Goal: Task Accomplishment & Management: Manage account settings

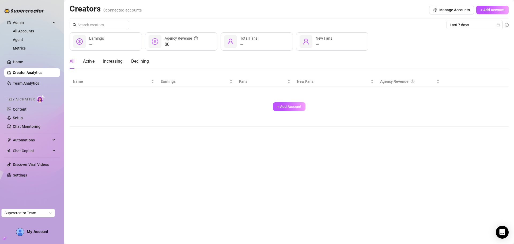
click at [22, 32] on link "All Accounts" at bounding box center [23, 31] width 21 height 4
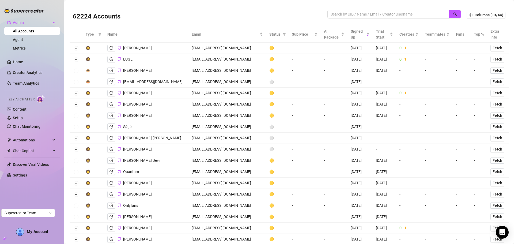
click at [337, 19] on div at bounding box center [394, 17] width 134 height 14
click at [338, 15] on input "search" at bounding box center [386, 14] width 111 height 6
paste input "dominantelegence@gmail.com"
click at [453, 13] on icon "search" at bounding box center [455, 14] width 4 height 4
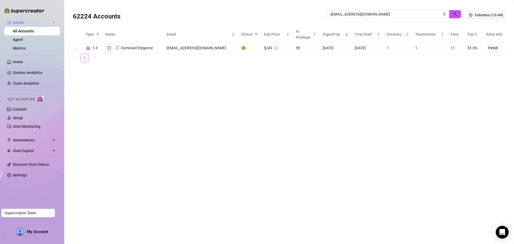
click at [77, 49] on button "Expand row" at bounding box center [76, 48] width 4 height 4
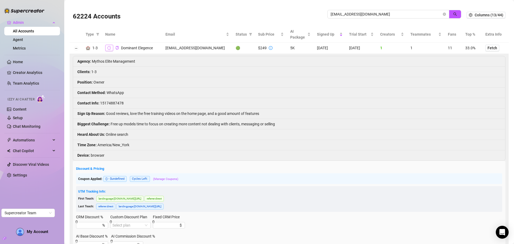
click at [108, 48] on icon "logout" at bounding box center [109, 47] width 4 height 3
drag, startPoint x: 392, startPoint y: 11, endPoint x: 325, endPoint y: 11, distance: 67.2
click at [327, 11] on span "dominantelegence@gmail.com" at bounding box center [388, 14] width 122 height 9
drag, startPoint x: 369, startPoint y: 12, endPoint x: 310, endPoint y: 11, distance: 59.4
click at [310, 11] on div "62225 Accounts dominantelegence@gmail.com" at bounding box center [270, 15] width 394 height 18
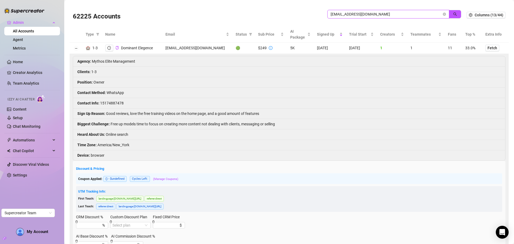
paste input "zeravanygref"
click at [453, 12] on icon "search" at bounding box center [455, 14] width 4 height 4
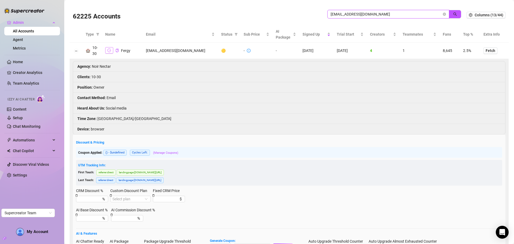
type input "zeravanygref@gmail.com"
click at [107, 50] on icon "logout" at bounding box center [109, 50] width 4 height 3
drag, startPoint x: 442, startPoint y: 13, endPoint x: 433, endPoint y: 13, distance: 8.8
click at [443, 13] on icon "close-circle" at bounding box center [444, 14] width 3 height 3
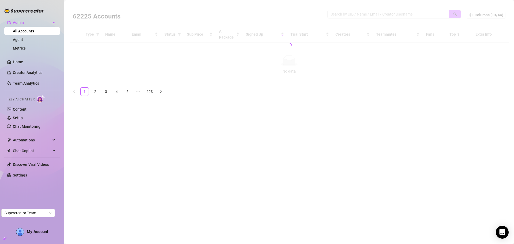
drag, startPoint x: 365, startPoint y: 10, endPoint x: 347, endPoint y: 11, distance: 18.2
click at [365, 11] on div at bounding box center [289, 46] width 439 height 84
click at [360, 16] on div at bounding box center [289, 46] width 439 height 84
click at [351, 14] on div at bounding box center [289, 46] width 439 height 84
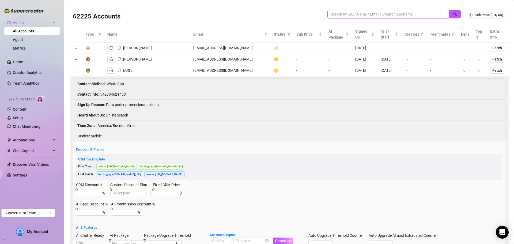
click at [347, 11] on span at bounding box center [388, 14] width 122 height 9
click at [339, 14] on input "search" at bounding box center [386, 14] width 111 height 6
paste input "tjjdrc8k@gmail.com"
click at [453, 12] on icon "search" at bounding box center [455, 14] width 4 height 4
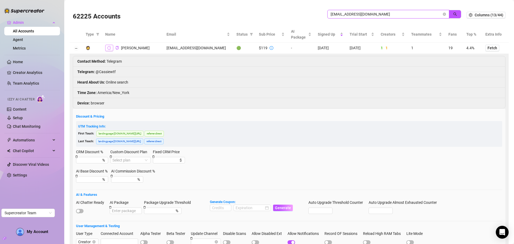
type input "tjjdrc8k@gmail.com"
click at [109, 48] on icon "logout" at bounding box center [109, 48] width 4 height 4
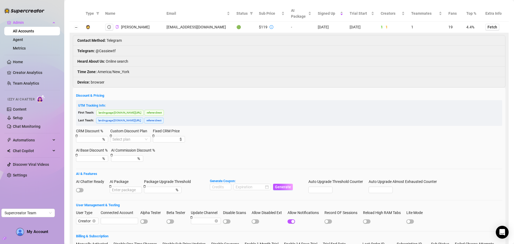
scroll to position [54, 0]
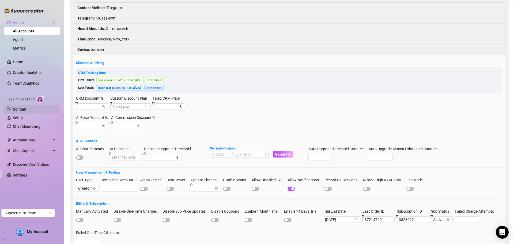
click at [17, 108] on link "Content" at bounding box center [20, 109] width 14 height 4
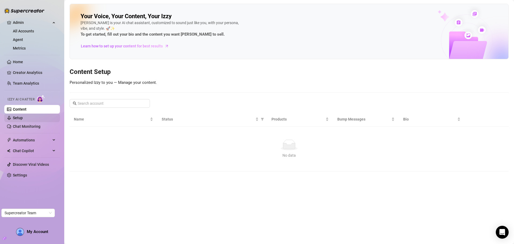
click at [22, 116] on link "Setup" at bounding box center [18, 118] width 10 height 4
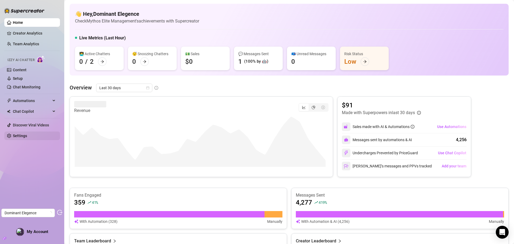
click at [26, 138] on link "Settings" at bounding box center [20, 136] width 14 height 4
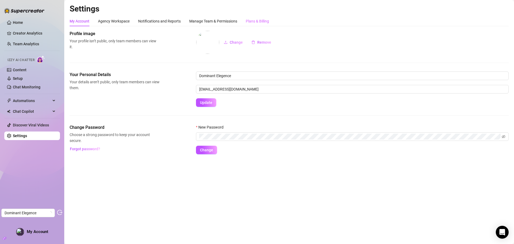
click at [255, 16] on div "Plans & Billing" at bounding box center [257, 21] width 23 height 10
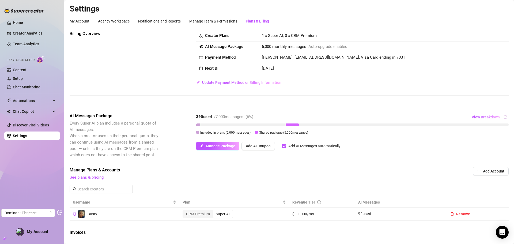
scroll to position [27, 0]
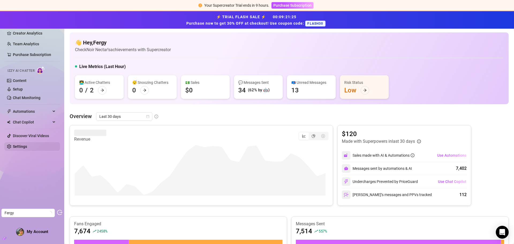
click at [26, 147] on link "Settings" at bounding box center [20, 146] width 14 height 4
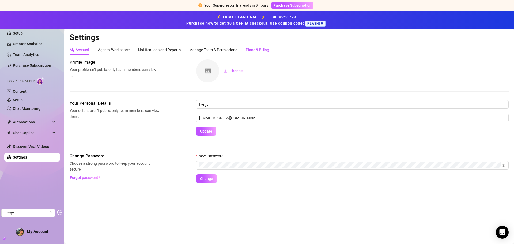
click at [267, 48] on div "Plans & Billing" at bounding box center [257, 50] width 23 height 6
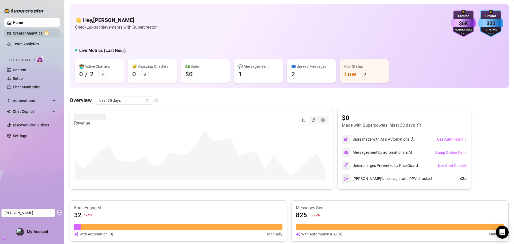
click at [27, 32] on link "Creator Analytics" at bounding box center [34, 33] width 43 height 9
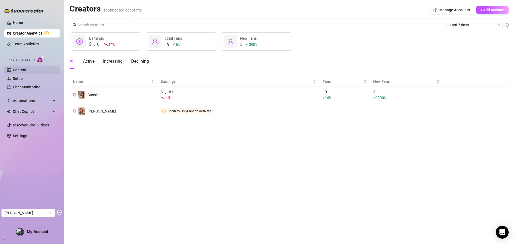
click at [27, 69] on link "Content" at bounding box center [20, 70] width 14 height 4
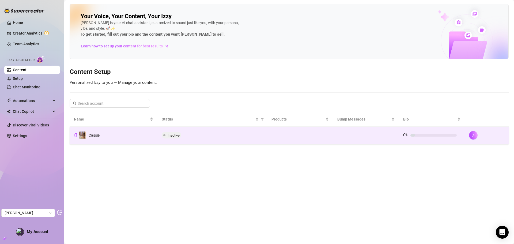
click at [203, 139] on td "Inactive" at bounding box center [212, 135] width 110 height 17
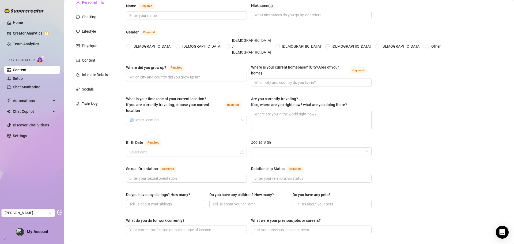
scroll to position [27, 0]
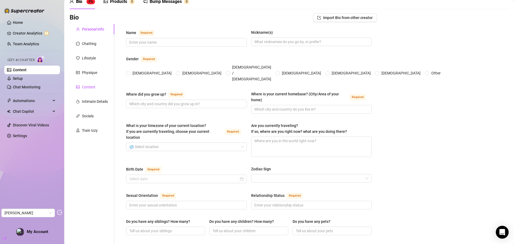
click at [86, 85] on div "Content" at bounding box center [88, 87] width 13 height 6
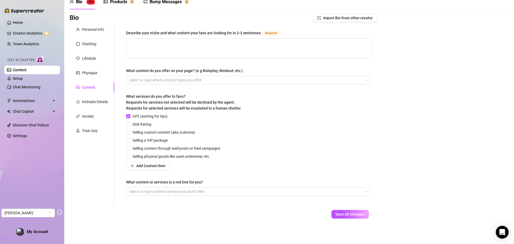
scroll to position [26, 0]
click at [86, 46] on div "Chatting" at bounding box center [89, 44] width 14 height 6
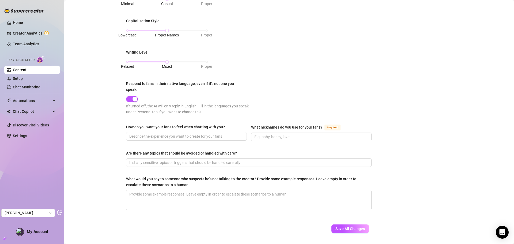
scroll to position [240, 0]
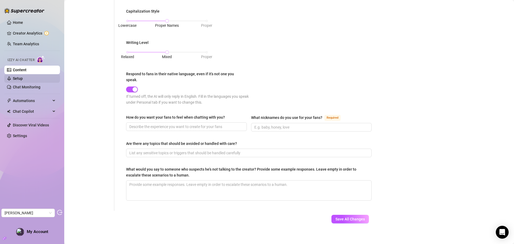
click at [23, 76] on link "Setup" at bounding box center [18, 78] width 10 height 4
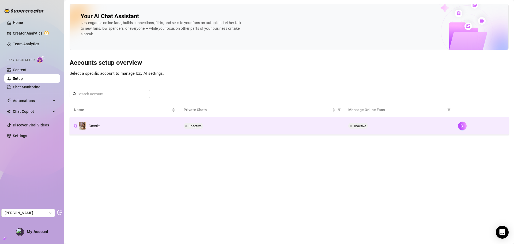
click at [242, 127] on div "Inactive" at bounding box center [262, 126] width 156 height 6
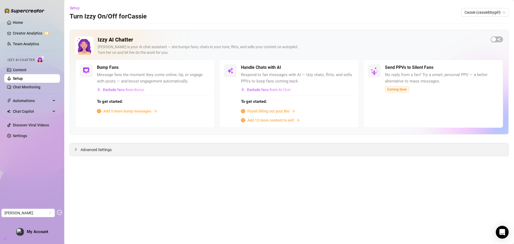
click at [98, 150] on span "Advanced Settings" at bounding box center [96, 150] width 31 height 6
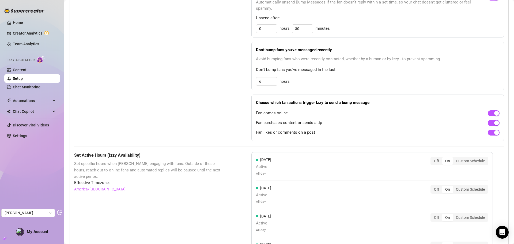
scroll to position [242, 0]
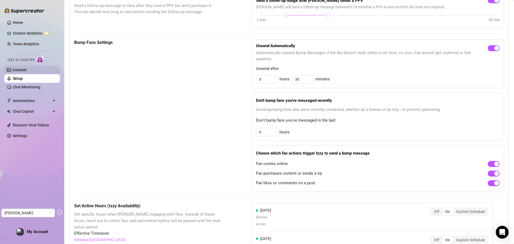
click at [21, 71] on link "Content" at bounding box center [20, 70] width 14 height 4
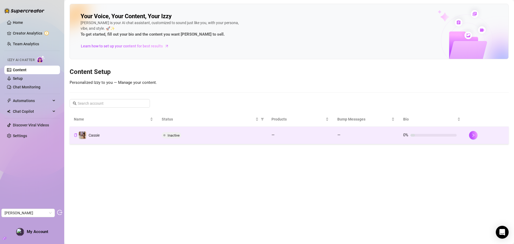
click at [136, 134] on td "Cassie" at bounding box center [114, 135] width 88 height 17
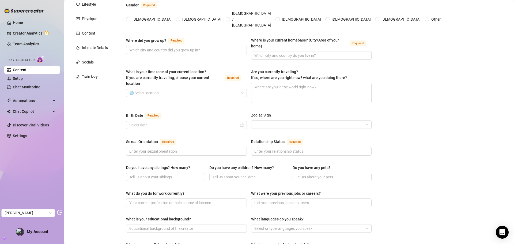
scroll to position [80, 0]
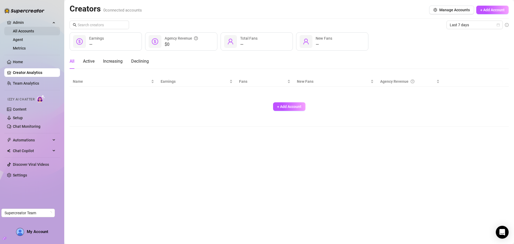
click at [24, 33] on link "All Accounts" at bounding box center [23, 31] width 21 height 4
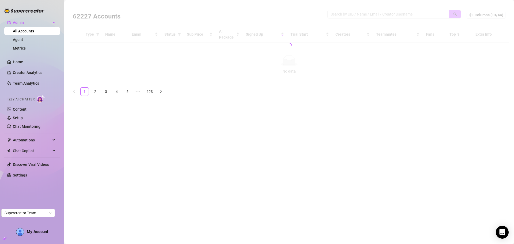
click at [368, 16] on div at bounding box center [289, 46] width 439 height 84
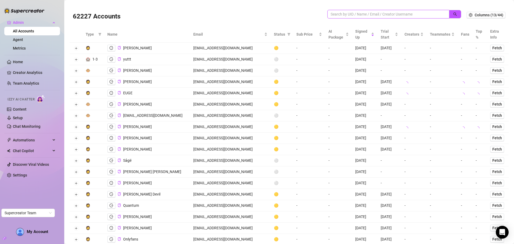
click at [367, 14] on input "search" at bounding box center [386, 14] width 111 height 6
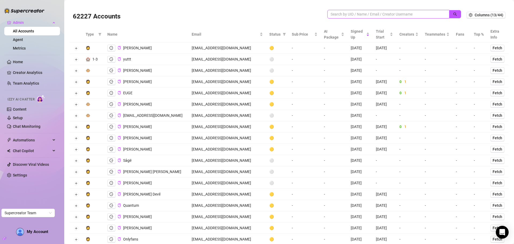
paste input "mollynoblep@gmail.com"
click at [455, 15] on button "button" at bounding box center [455, 14] width 12 height 9
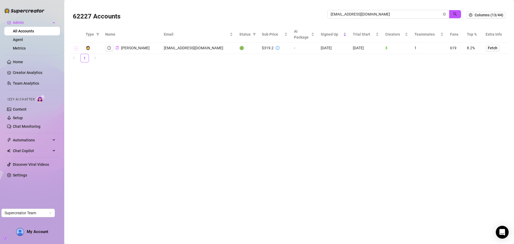
click at [75, 47] on button "Expand row" at bounding box center [76, 48] width 4 height 4
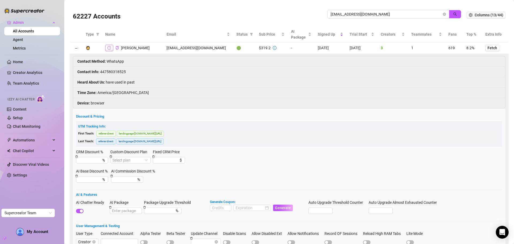
click at [110, 48] on icon "logout" at bounding box center [109, 48] width 4 height 4
drag, startPoint x: 356, startPoint y: 10, endPoint x: 328, endPoint y: 10, distance: 28.1
click at [328, 10] on span "[EMAIL_ADDRESS][DOMAIN_NAME]" at bounding box center [388, 14] width 122 height 9
click at [369, 13] on input "[EMAIL_ADDRESS][DOMAIN_NAME]" at bounding box center [386, 14] width 111 height 6
drag, startPoint x: 380, startPoint y: 10, endPoint x: 360, endPoint y: 15, distance: 20.6
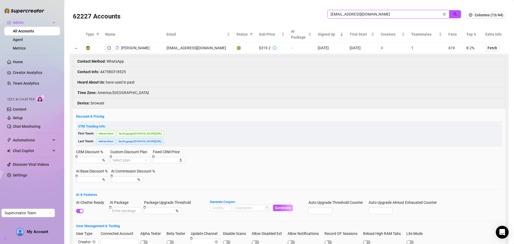
click at [360, 15] on span "[EMAIL_ADDRESS][DOMAIN_NAME]" at bounding box center [388, 14] width 122 height 9
click at [374, 16] on input "[EMAIL_ADDRESS][DOMAIN_NAME]" at bounding box center [386, 14] width 111 height 6
drag, startPoint x: 377, startPoint y: 13, endPoint x: 323, endPoint y: 14, distance: 54.4
click at [323, 14] on div "62227 Accounts mollynoblep@gmail.com" at bounding box center [270, 15] width 394 height 18
paste input "martinaaa369@outlook"
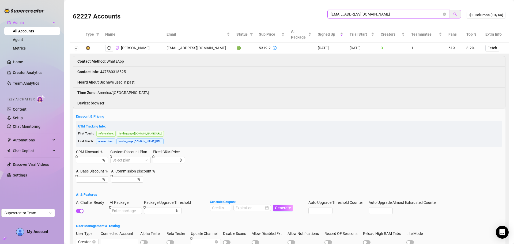
click at [453, 16] on icon "search" at bounding box center [455, 14] width 4 height 4
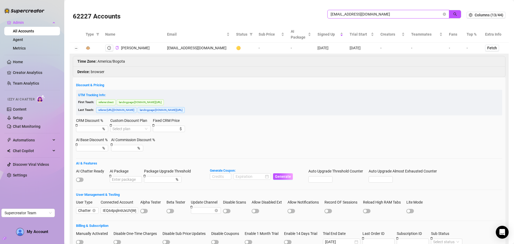
type input "martinaaa369@outlook.com"
click at [111, 48] on icon "logout" at bounding box center [109, 48] width 4 height 4
drag, startPoint x: 320, startPoint y: 12, endPoint x: 307, endPoint y: 12, distance: 13.4
click at [307, 12] on div "62227 Accounts martinaaa369@outlook.com" at bounding box center [270, 15] width 394 height 18
paste input "ollynoblep@gmail"
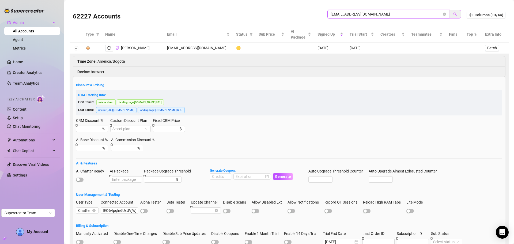
click at [454, 12] on button "button" at bounding box center [455, 14] width 12 height 9
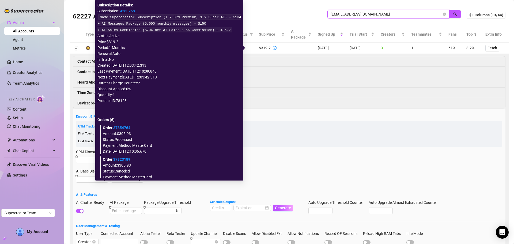
type input "mollynoblep@gmail.com"
click at [135, 10] on link "4280268" at bounding box center [127, 11] width 15 height 4
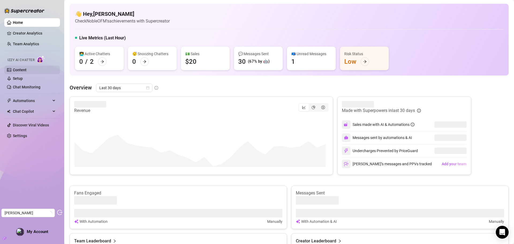
click at [22, 68] on link "Content" at bounding box center [20, 70] width 14 height 4
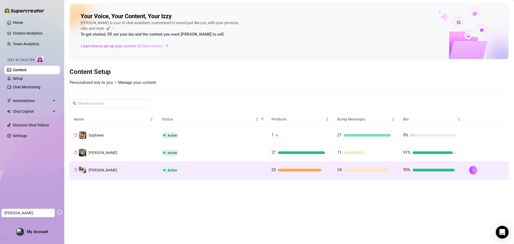
click at [243, 170] on div "Active" at bounding box center [212, 170] width 101 height 6
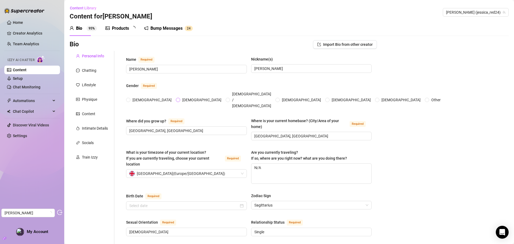
radio input "true"
type input "November 27th, 1999"
click at [18, 79] on link "Setup" at bounding box center [18, 78] width 10 height 4
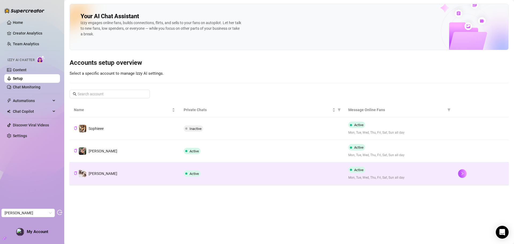
click at [221, 173] on div "Active" at bounding box center [262, 173] width 156 height 6
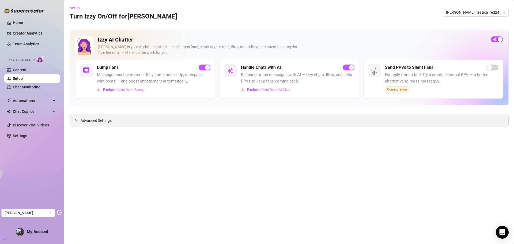
click at [106, 122] on span "Advanced Settings" at bounding box center [96, 121] width 31 height 6
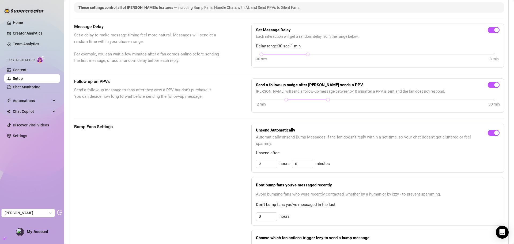
scroll to position [79, 0]
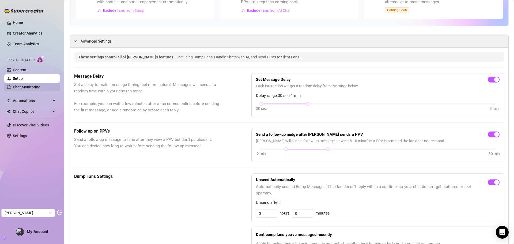
click at [28, 89] on link "Chat Monitoring" at bounding box center [27, 87] width 28 height 4
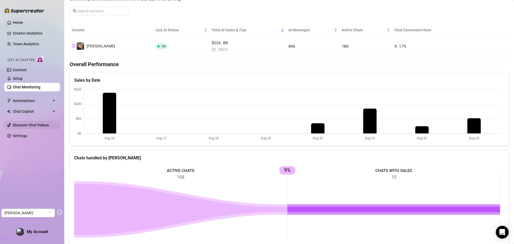
scroll to position [3, 0]
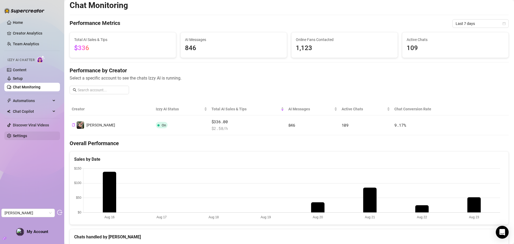
click at [18, 136] on link "Settings" at bounding box center [20, 136] width 14 height 4
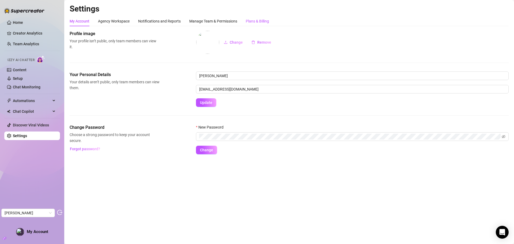
click at [260, 21] on div "Plans & Billing" at bounding box center [257, 21] width 23 height 6
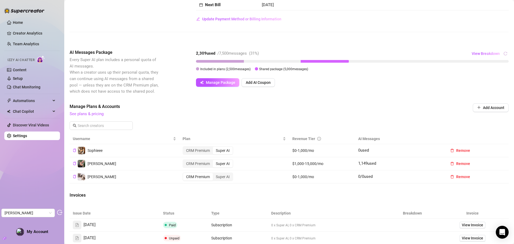
scroll to position [54, 0]
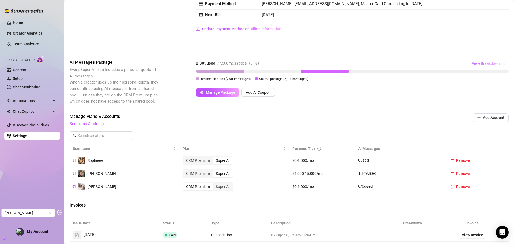
click at [486, 63] on span "View Breakdown" at bounding box center [486, 63] width 28 height 4
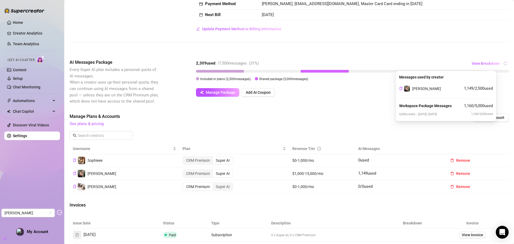
click at [395, 32] on div "Creator Plans 2 x Super AI, 1 x CRM Premium AI Message Package Not subscribed t…" at bounding box center [352, 5] width 313 height 56
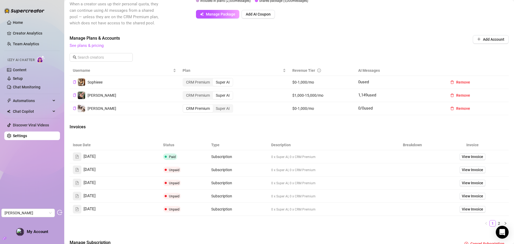
scroll to position [134, 0]
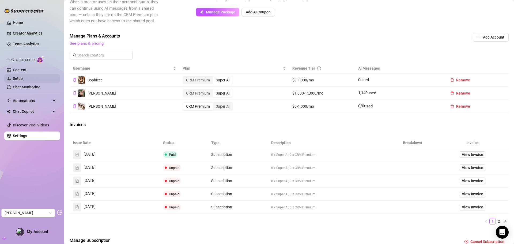
click at [23, 79] on link "Setup" at bounding box center [18, 78] width 10 height 4
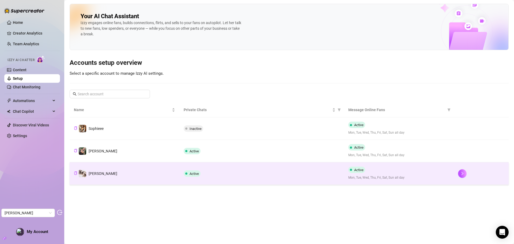
click at [232, 169] on td "Active" at bounding box center [261, 173] width 165 height 22
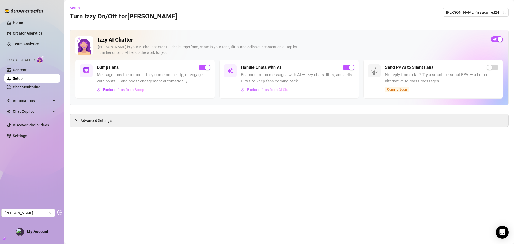
click at [266, 88] on span "Exclude fans from AI Chat" at bounding box center [269, 90] width 44 height 4
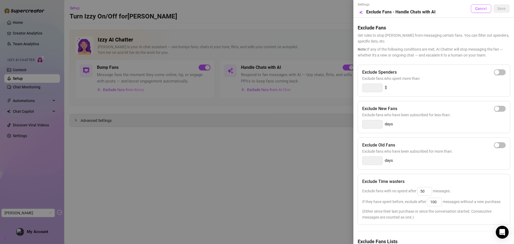
click at [474, 5] on button "Cancel" at bounding box center [481, 8] width 20 height 9
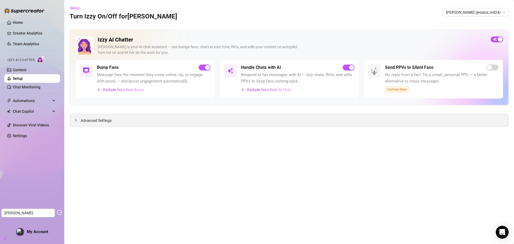
drag, startPoint x: 81, startPoint y: 115, endPoint x: 81, endPoint y: 121, distance: 5.4
click at [81, 117] on div "Advanced Settings" at bounding box center [289, 120] width 439 height 13
click at [81, 122] on span "Advanced Settings" at bounding box center [96, 121] width 31 height 6
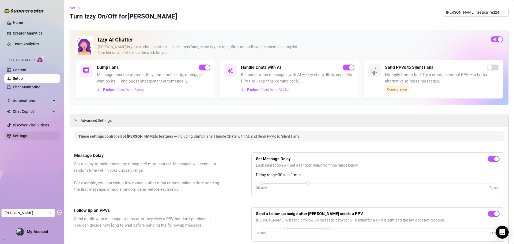
click at [22, 136] on link "Settings" at bounding box center [20, 136] width 14 height 4
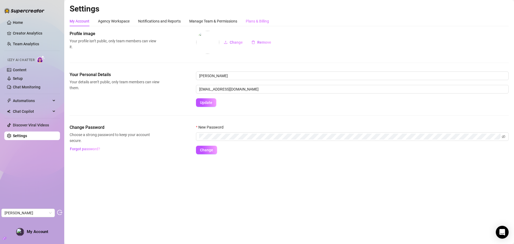
click at [255, 17] on div "Plans & Billing" at bounding box center [257, 21] width 23 height 10
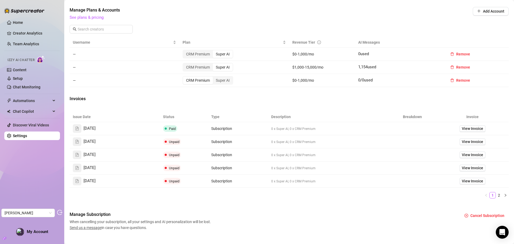
scroll to position [160, 0]
click at [470, 127] on span "View Invoice" at bounding box center [472, 129] width 21 height 6
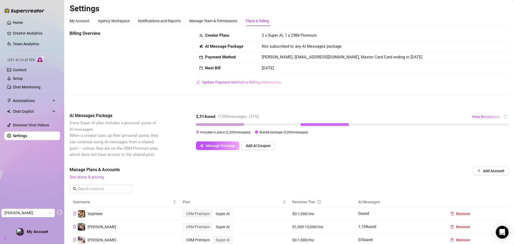
scroll to position [0, 0]
click at [23, 24] on link "Home" at bounding box center [18, 22] width 10 height 4
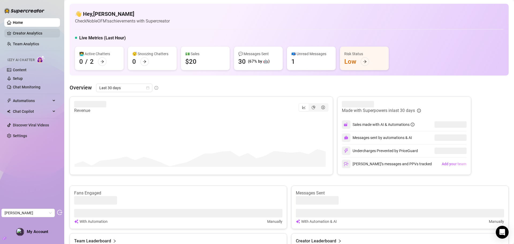
drag, startPoint x: 23, startPoint y: 40, endPoint x: 23, endPoint y: 36, distance: 3.7
click at [22, 42] on link "Team Analytics" at bounding box center [26, 44] width 26 height 4
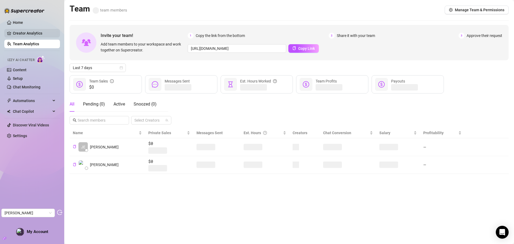
click at [25, 33] on link "Creator Analytics" at bounding box center [34, 33] width 43 height 9
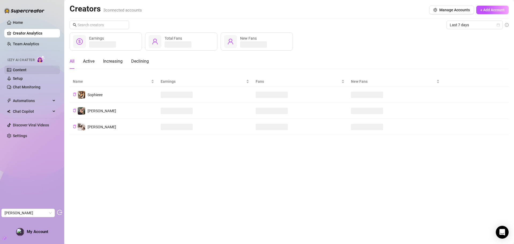
click at [27, 69] on link "Content" at bounding box center [20, 70] width 14 height 4
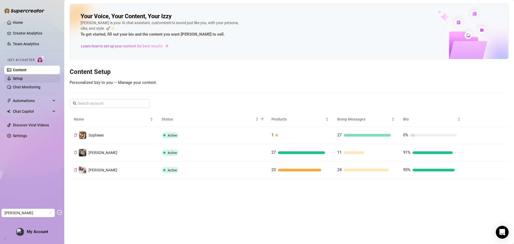
click at [23, 76] on link "Setup" at bounding box center [18, 78] width 10 height 4
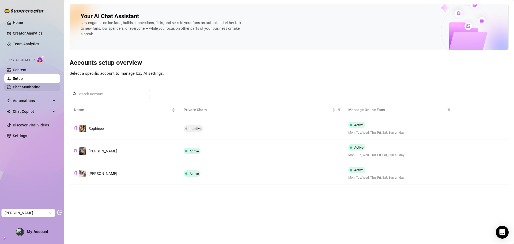
click at [30, 85] on link "Chat Monitoring" at bounding box center [27, 87] width 28 height 4
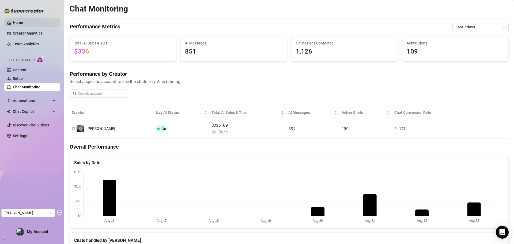
click at [23, 21] on link "Home" at bounding box center [18, 22] width 10 height 4
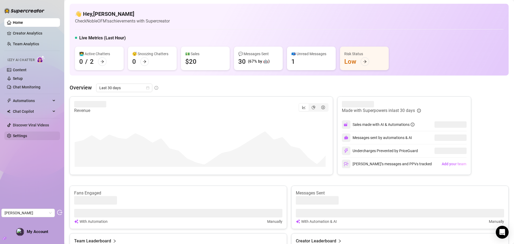
click at [24, 137] on link "Settings" at bounding box center [20, 136] width 14 height 4
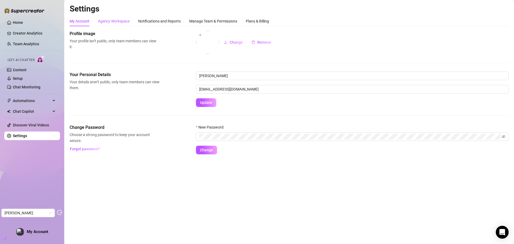
click at [112, 20] on div "Agency Workspace" at bounding box center [114, 21] width 32 height 6
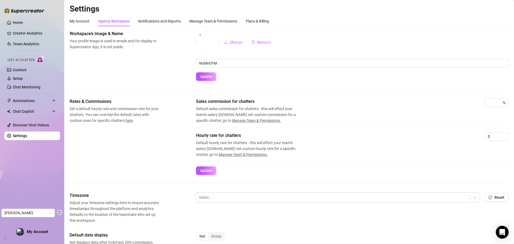
click at [83, 16] on div "My Account" at bounding box center [80, 21] width 20 height 10
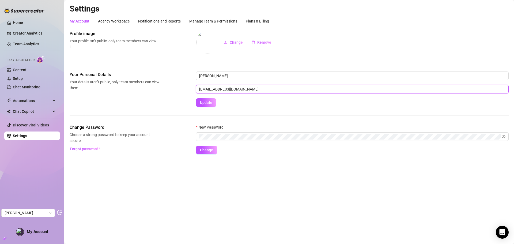
drag, startPoint x: 199, startPoint y: 84, endPoint x: 186, endPoint y: 84, distance: 12.9
click at [186, 84] on div "Your Personal Details Your details aren’t public, only team members can view th…" at bounding box center [289, 88] width 439 height 35
click at [22, 69] on link "Content" at bounding box center [20, 70] width 14 height 4
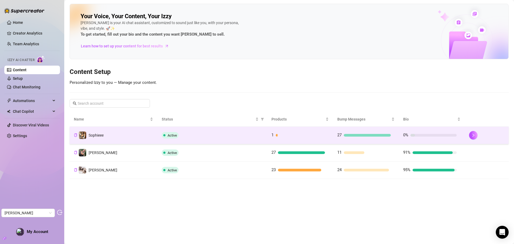
click at [121, 138] on td "Sophieee" at bounding box center [114, 135] width 88 height 17
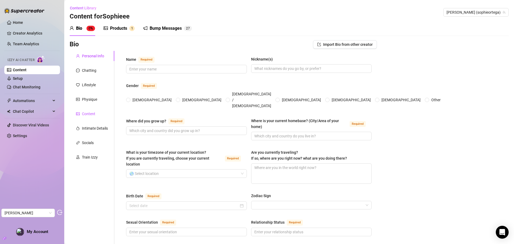
click at [92, 116] on div "Content" at bounding box center [88, 114] width 13 height 6
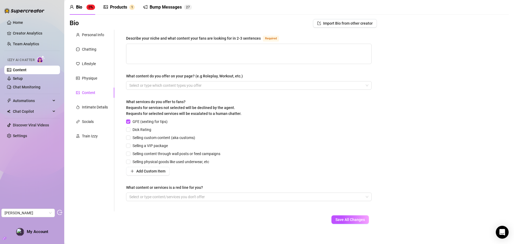
scroll to position [26, 0]
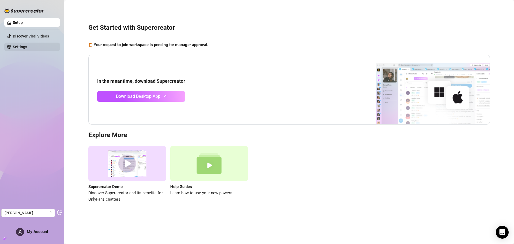
click at [16, 49] on link "Settings" at bounding box center [20, 47] width 14 height 4
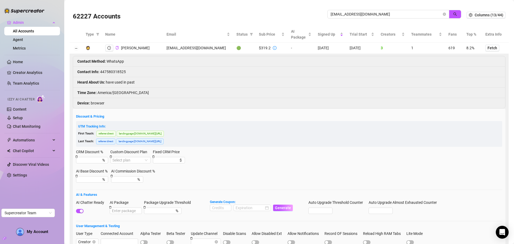
click at [327, 14] on span "[EMAIL_ADDRESS][DOMAIN_NAME]" at bounding box center [388, 14] width 122 height 9
click at [454, 14] on button "button" at bounding box center [455, 14] width 12 height 9
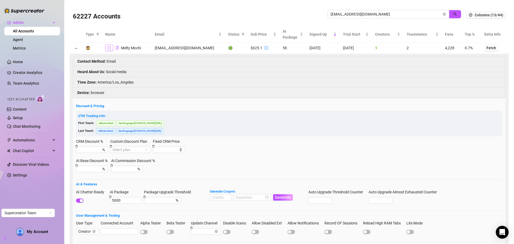
type input "[EMAIL_ADDRESS][DOMAIN_NAME]"
click at [111, 48] on icon "logout" at bounding box center [109, 47] width 4 height 3
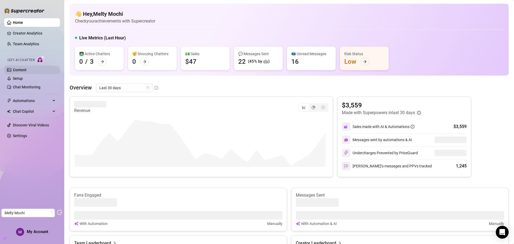
drag, startPoint x: 28, startPoint y: 71, endPoint x: 30, endPoint y: 73, distance: 2.8
click at [27, 71] on link "Content" at bounding box center [20, 70] width 14 height 4
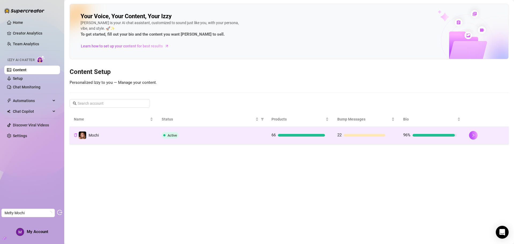
click at [129, 142] on td "Mochi" at bounding box center [114, 135] width 88 height 17
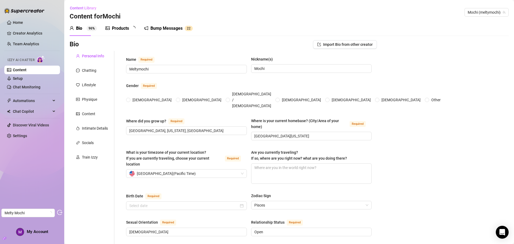
radio input "true"
checkbox input "false"
type input "[DATE]"
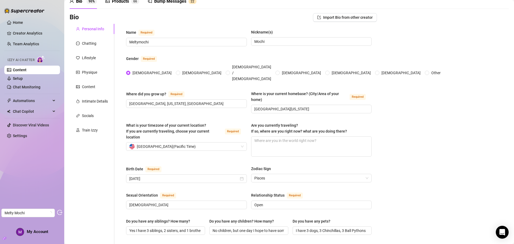
scroll to position [18, 0]
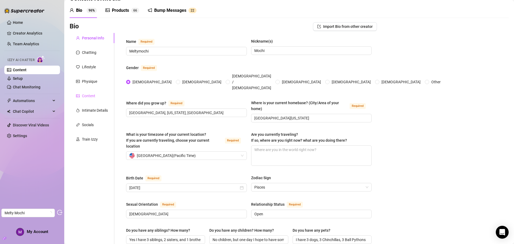
click at [92, 92] on div "Content" at bounding box center [92, 96] width 45 height 10
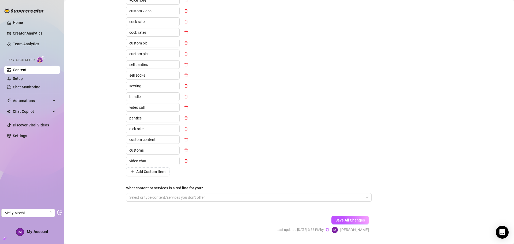
scroll to position [235, 0]
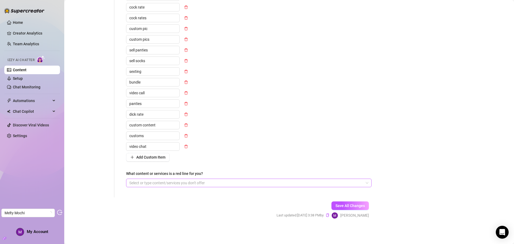
click at [194, 180] on div at bounding box center [246, 182] width 238 height 7
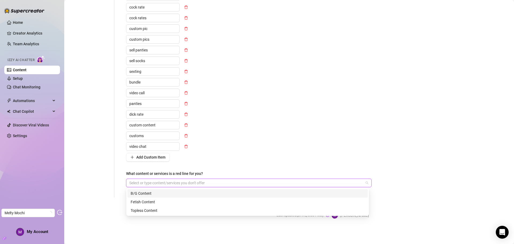
click at [203, 180] on div at bounding box center [246, 182] width 238 height 7
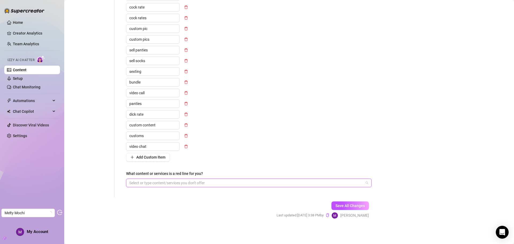
click at [188, 181] on div at bounding box center [246, 182] width 238 height 7
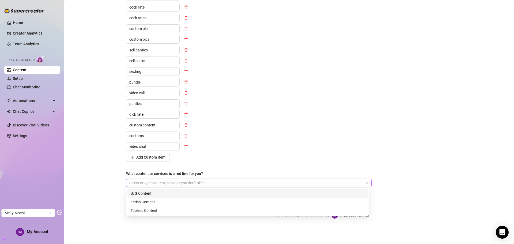
click at [249, 145] on div "GFE (sexting for tips) Dick Rating Selling custom content (aka customs) Selling…" at bounding box center [248, 47] width 245 height 228
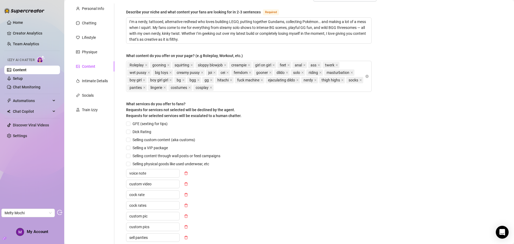
scroll to position [0, 0]
